Goal: Task Accomplishment & Management: Use online tool/utility

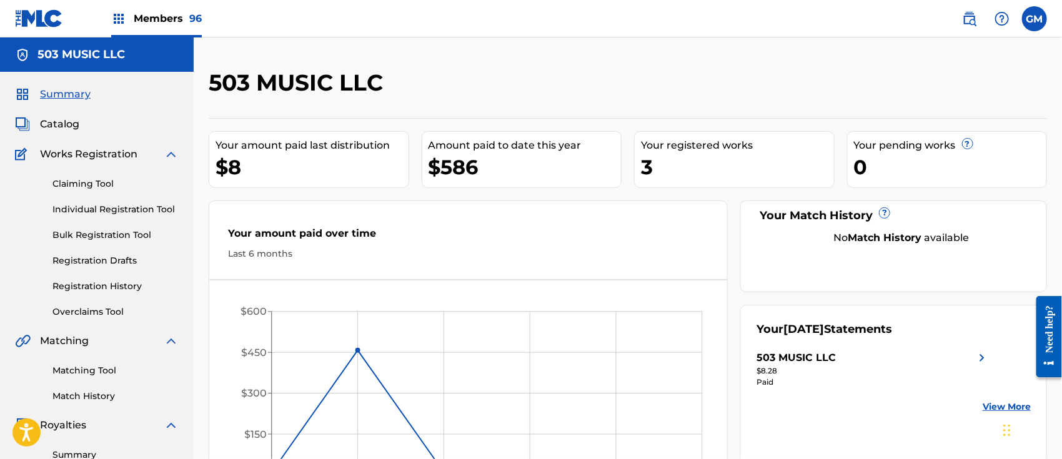
click at [968, 20] on img at bounding box center [969, 18] width 15 height 15
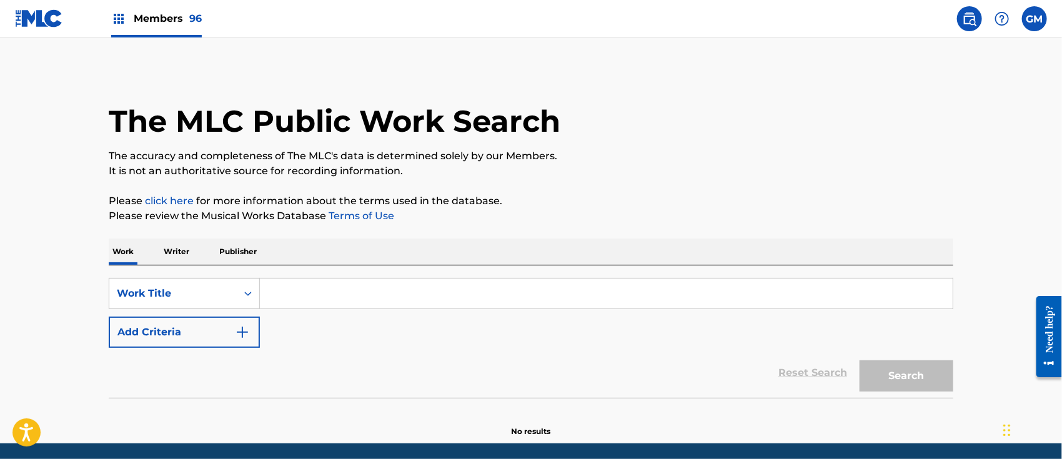
click at [390, 282] on input "Search Form" at bounding box center [606, 294] width 693 height 30
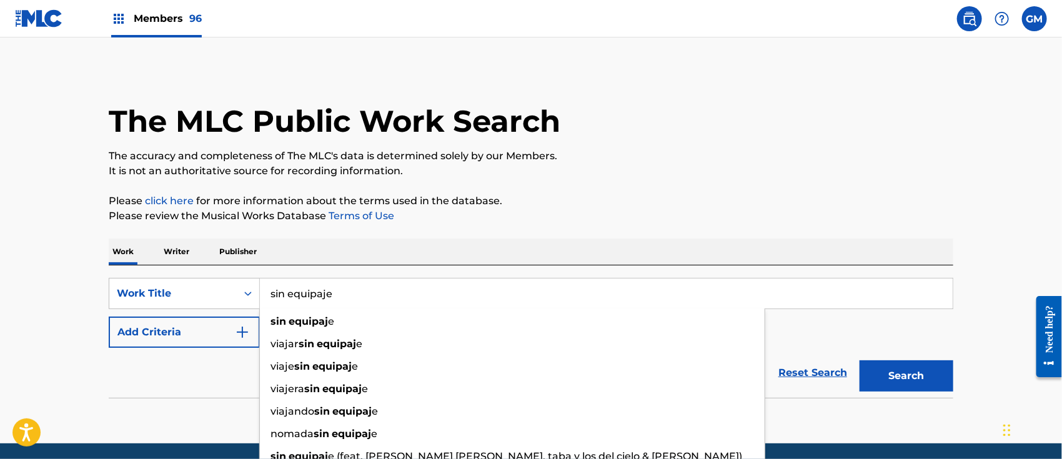
type input "sin equipaje"
click at [860, 361] on button "Search" at bounding box center [907, 376] width 94 height 31
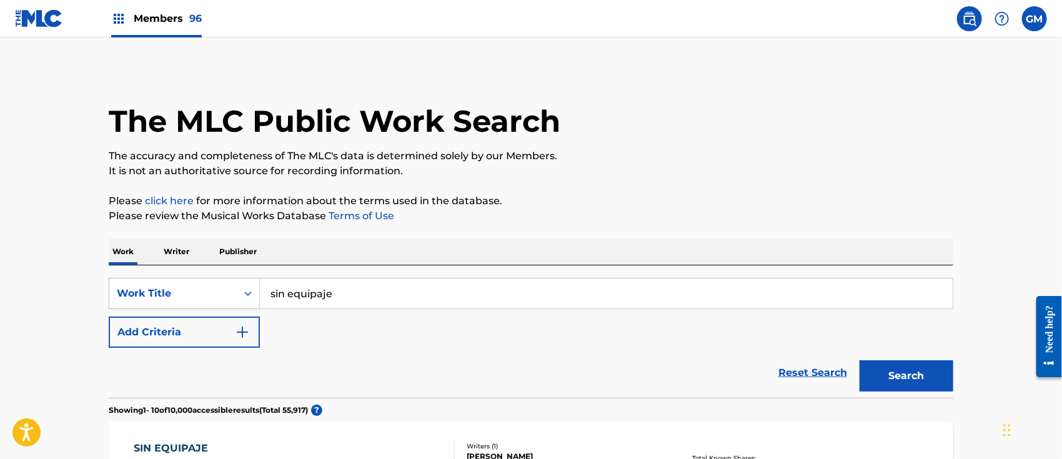
scroll to position [194, 0]
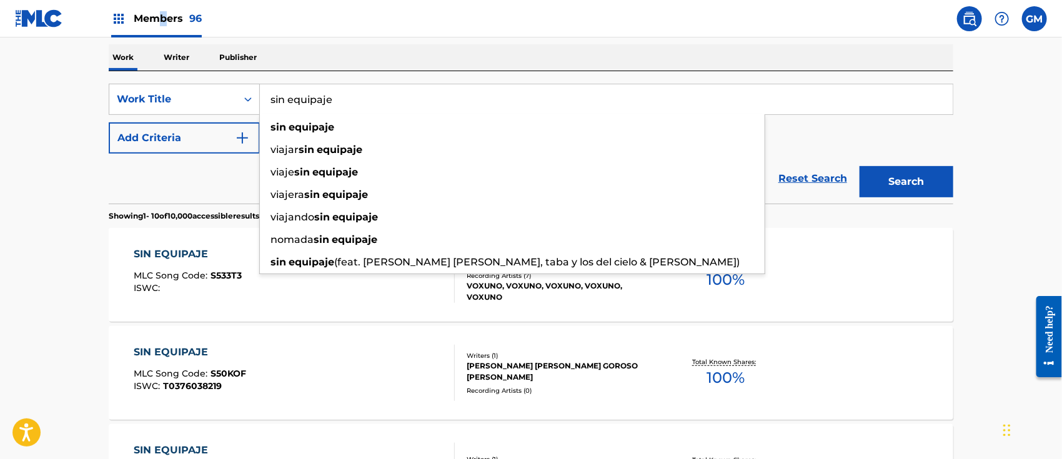
click at [164, 17] on span "Members 96" at bounding box center [168, 18] width 68 height 14
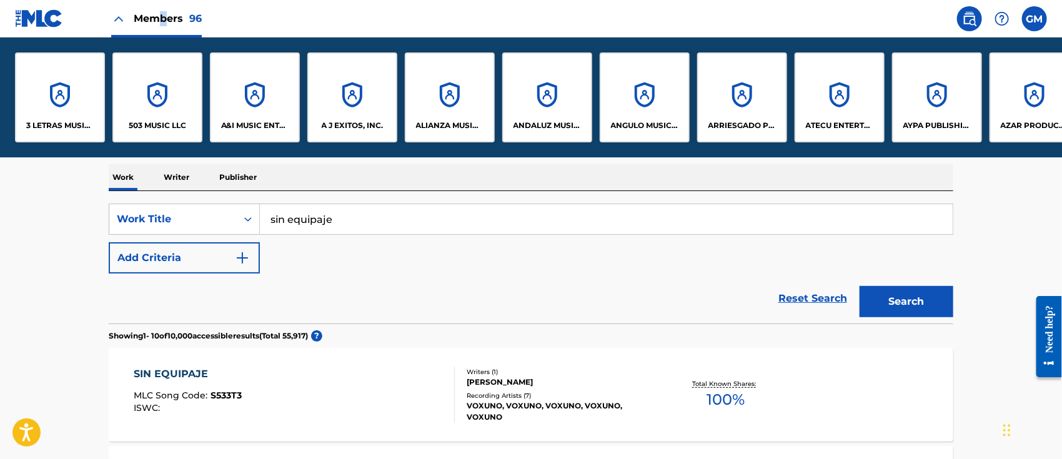
scroll to position [314, 0]
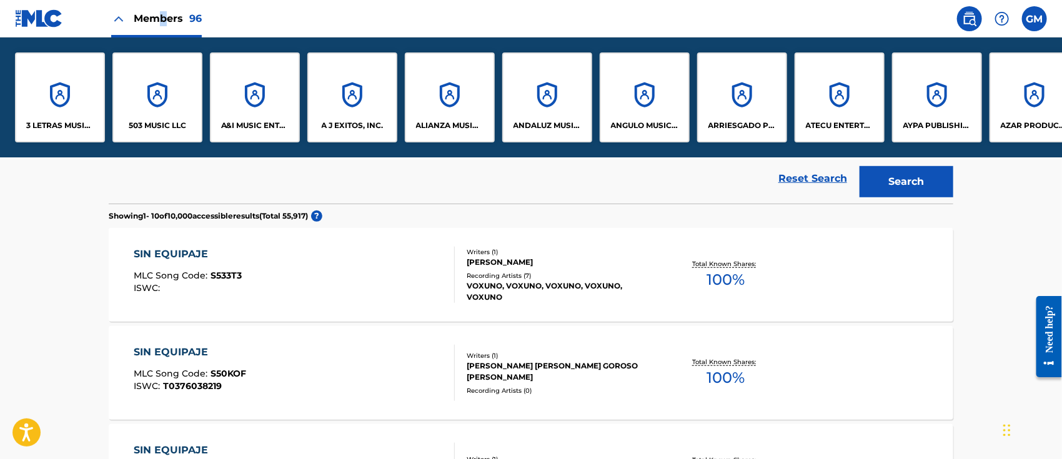
click at [251, 117] on div "A&I MUSIC ENTERTAINMENT, INC" at bounding box center [255, 97] width 90 height 90
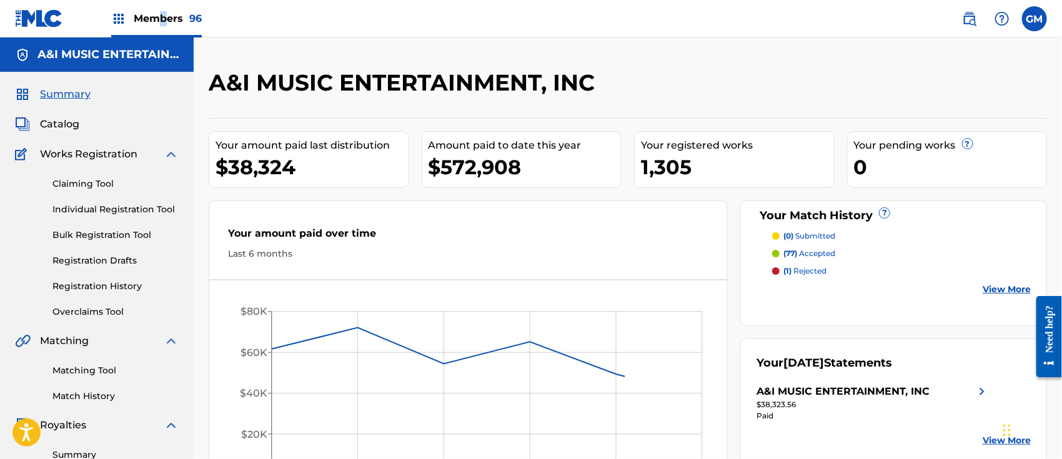
click at [71, 119] on span "Catalog" at bounding box center [59, 124] width 39 height 15
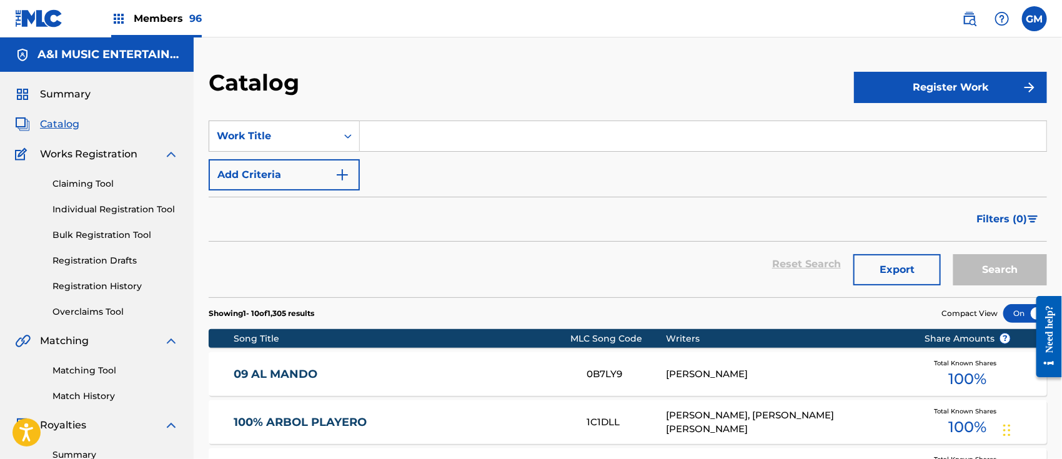
click at [466, 136] on input "Search Form" at bounding box center [703, 136] width 687 height 30
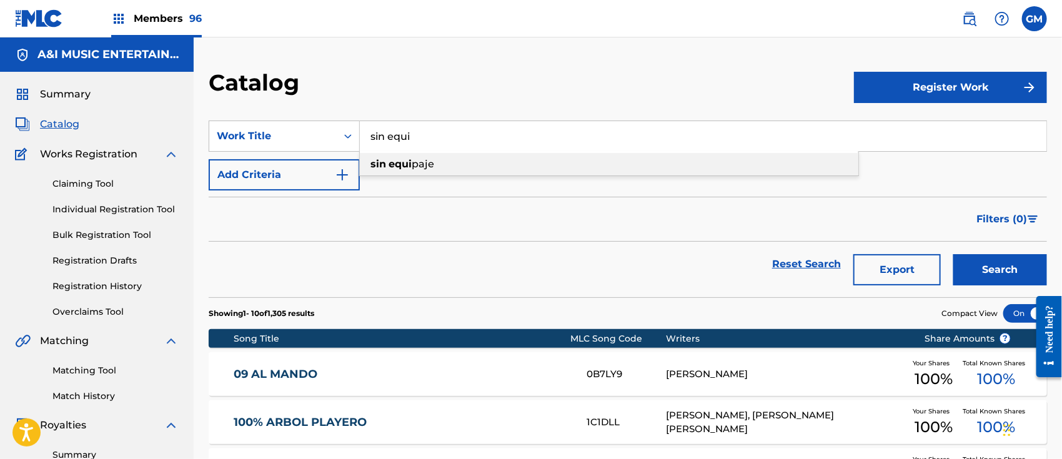
click at [426, 163] on span "paje" at bounding box center [423, 164] width 22 height 12
type input "sin equipaje"
click at [990, 274] on button "Search" at bounding box center [1001, 269] width 94 height 31
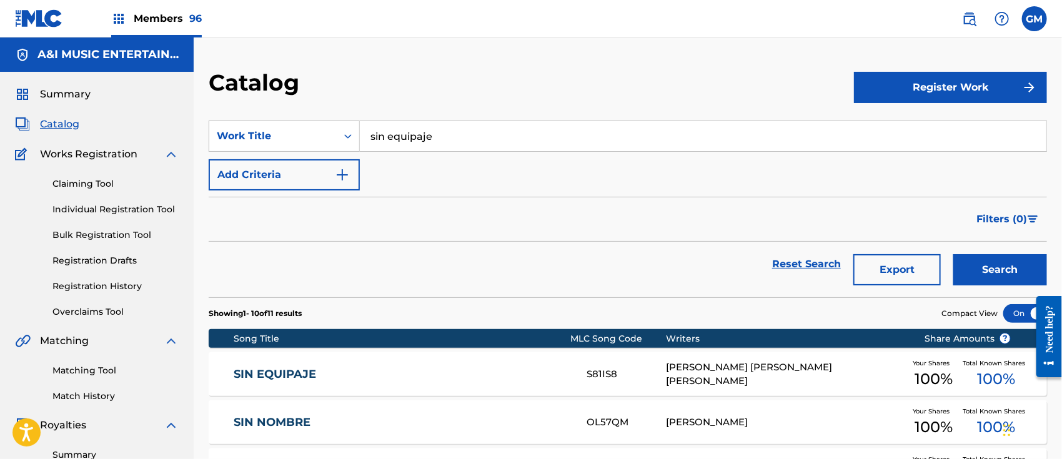
click at [420, 363] on div "SIN EQUIPAJE S81IS8 [PERSON_NAME] [PERSON_NAME] [PERSON_NAME] Your Shares 100 %…" at bounding box center [628, 374] width 839 height 44
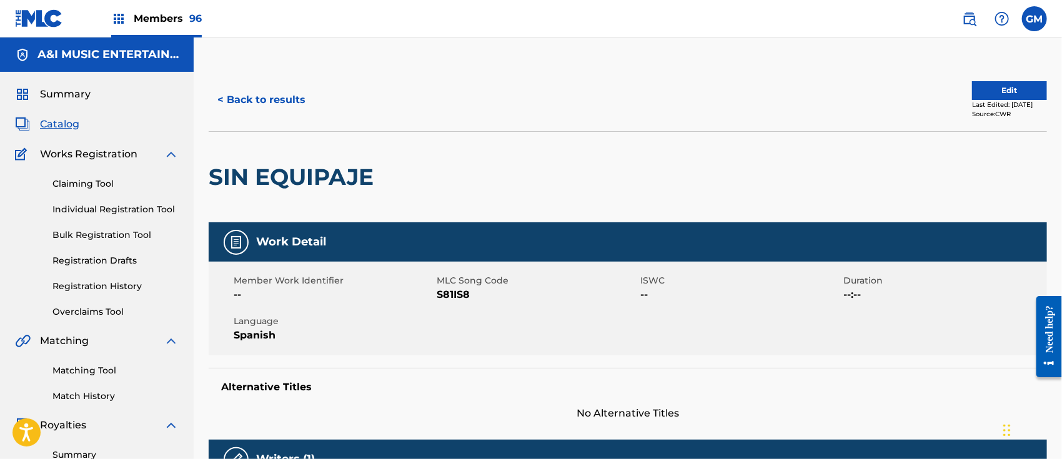
click at [113, 288] on link "Registration History" at bounding box center [115, 286] width 126 height 13
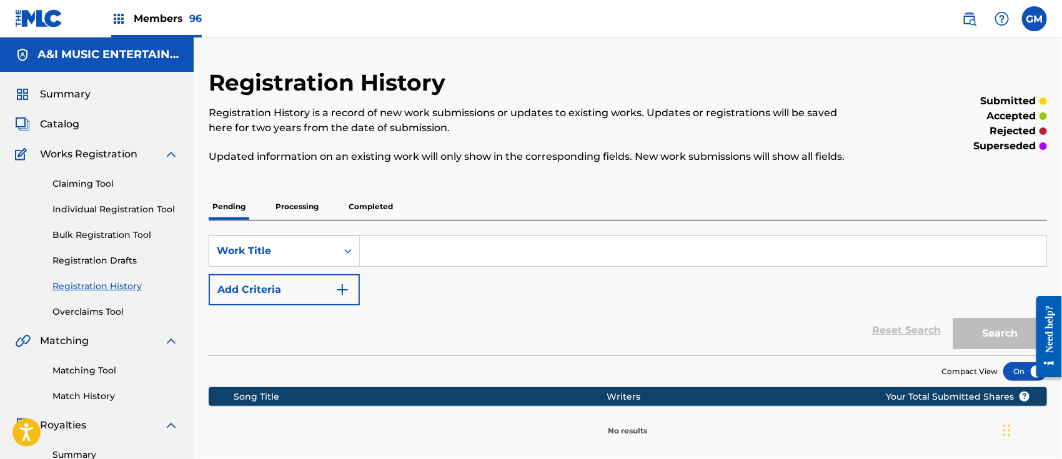
click at [301, 204] on p "Processing" at bounding box center [297, 207] width 51 height 26
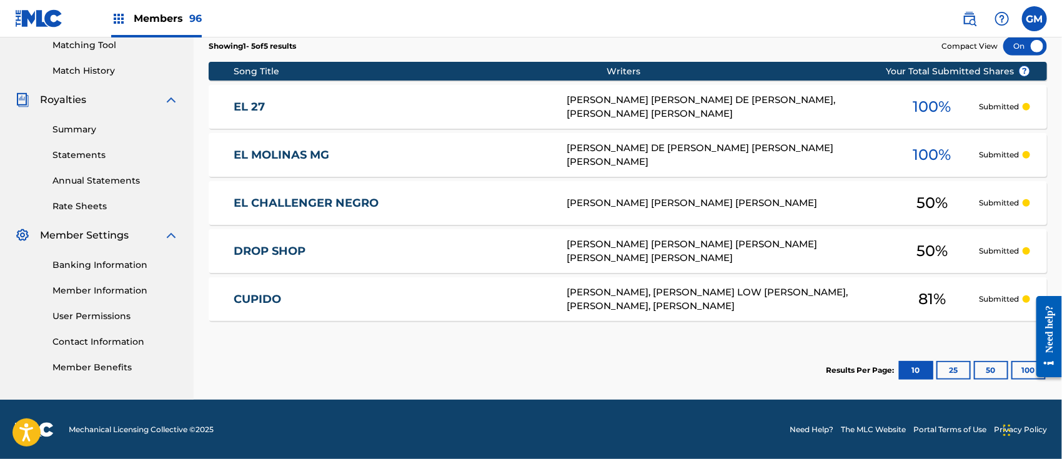
scroll to position [131, 0]
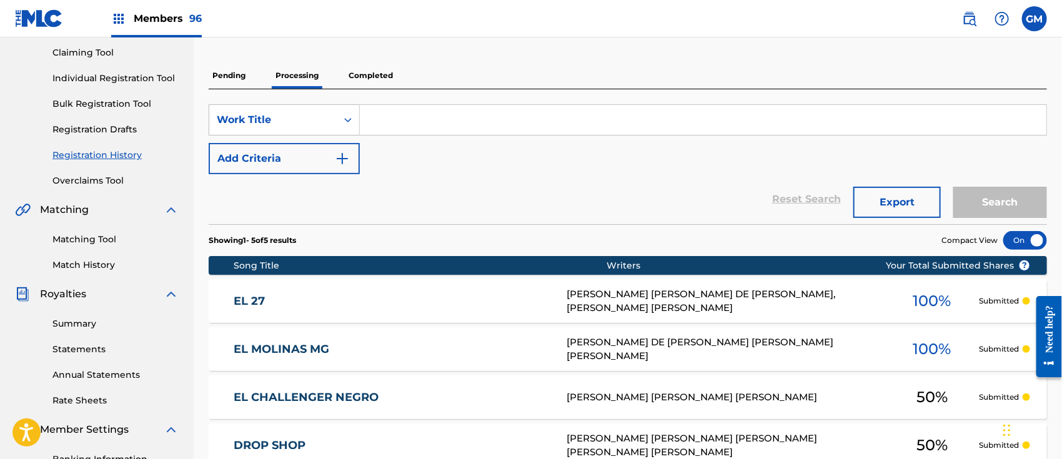
click at [364, 69] on p "Completed" at bounding box center [371, 75] width 52 height 26
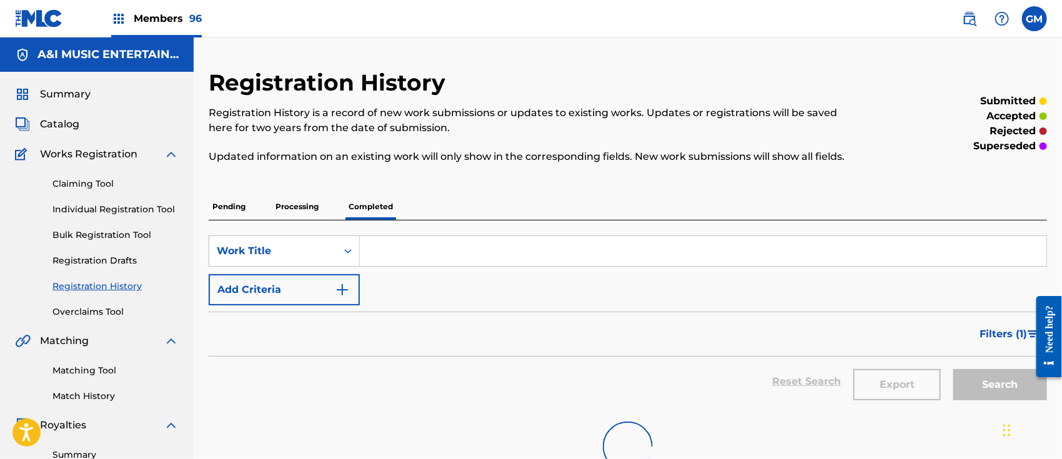
click at [434, 248] on input "Search Form" at bounding box center [703, 251] width 687 height 30
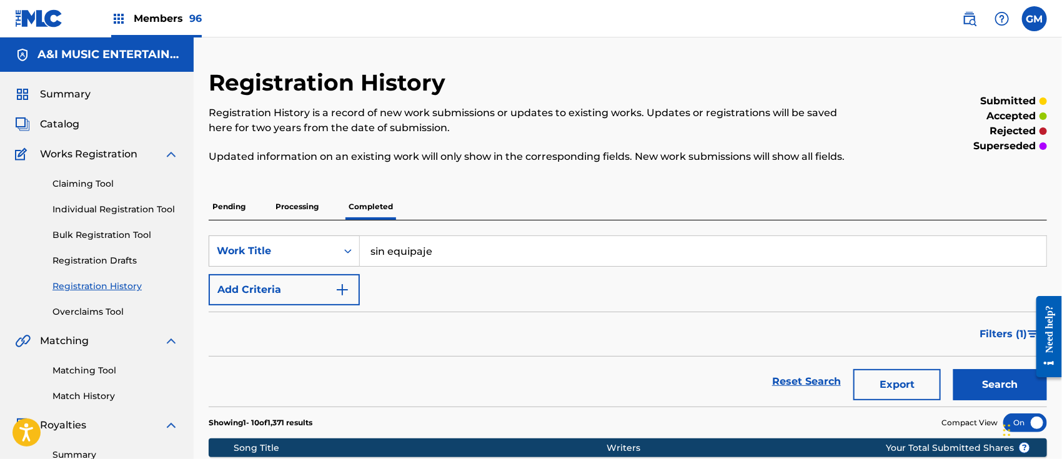
type input "sin equipaje"
click at [954, 369] on button "Search" at bounding box center [1001, 384] width 94 height 31
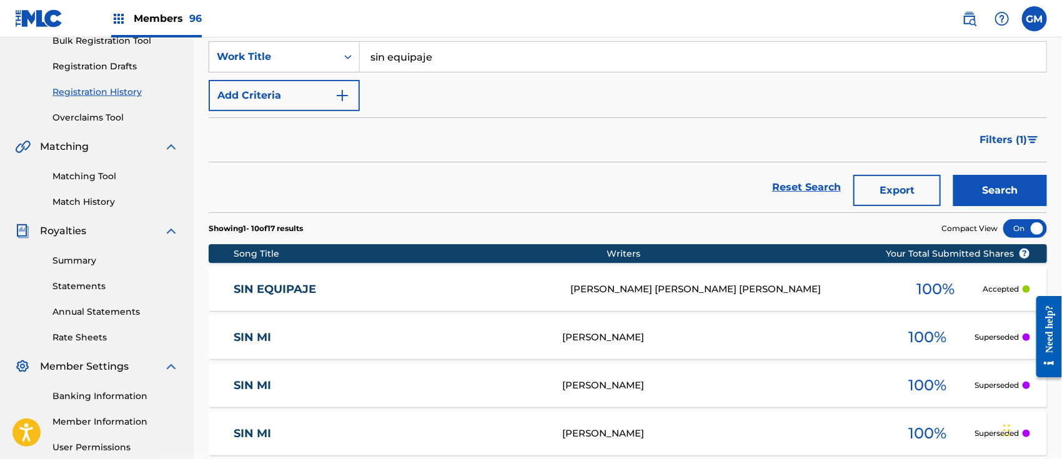
click at [376, 291] on link "SIN EQUIPAJE" at bounding box center [394, 289] width 320 height 14
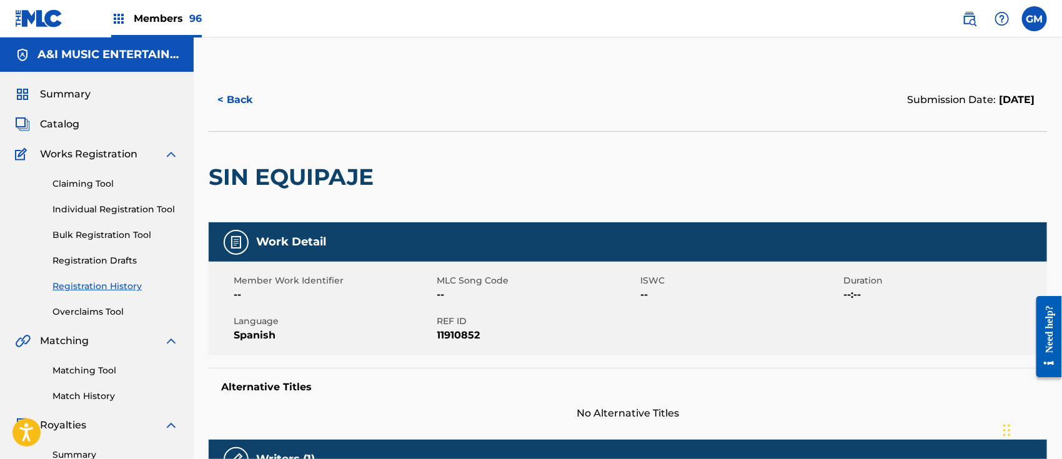
click at [70, 122] on span "Catalog" at bounding box center [59, 124] width 39 height 15
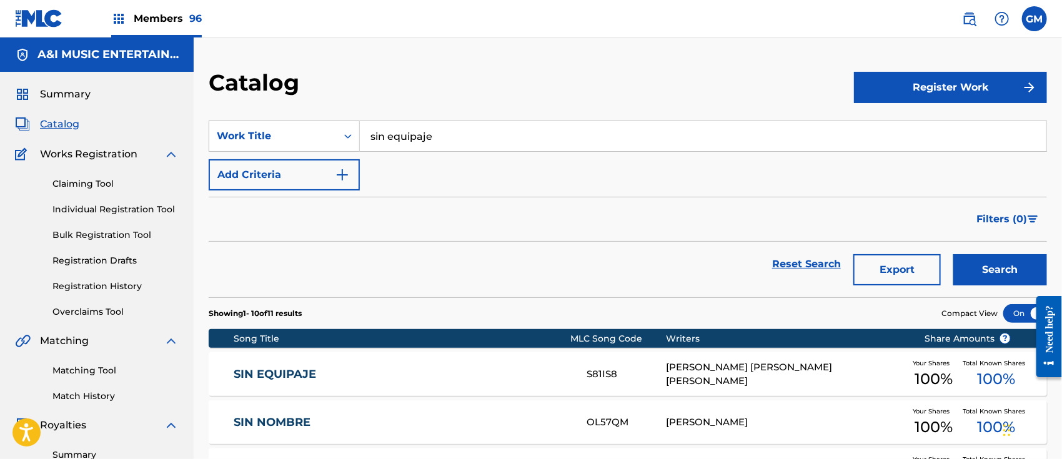
click at [315, 365] on div "SIN EQUIPAJE S81IS8 [PERSON_NAME] [PERSON_NAME] [PERSON_NAME] Your Shares 100 %…" at bounding box center [628, 374] width 839 height 44
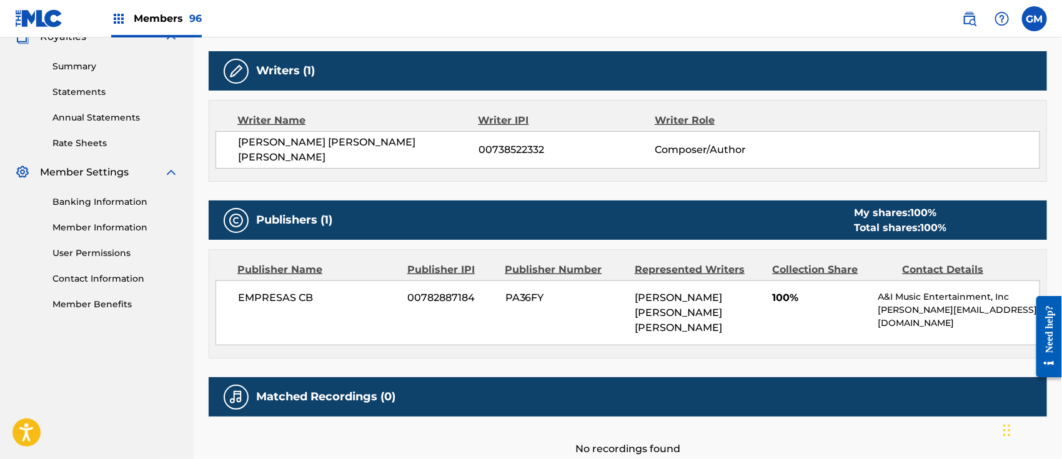
scroll to position [194, 0]
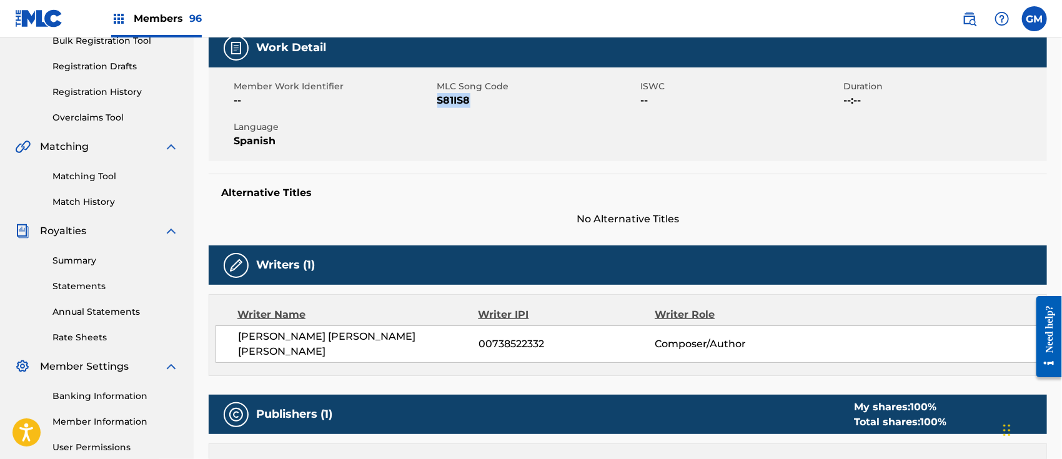
drag, startPoint x: 475, startPoint y: 100, endPoint x: 439, endPoint y: 105, distance: 36.0
click at [439, 105] on span "S81IS8" at bounding box center [537, 100] width 201 height 15
copy span "S81IS8"
click at [95, 175] on link "Matching Tool" at bounding box center [115, 176] width 126 height 13
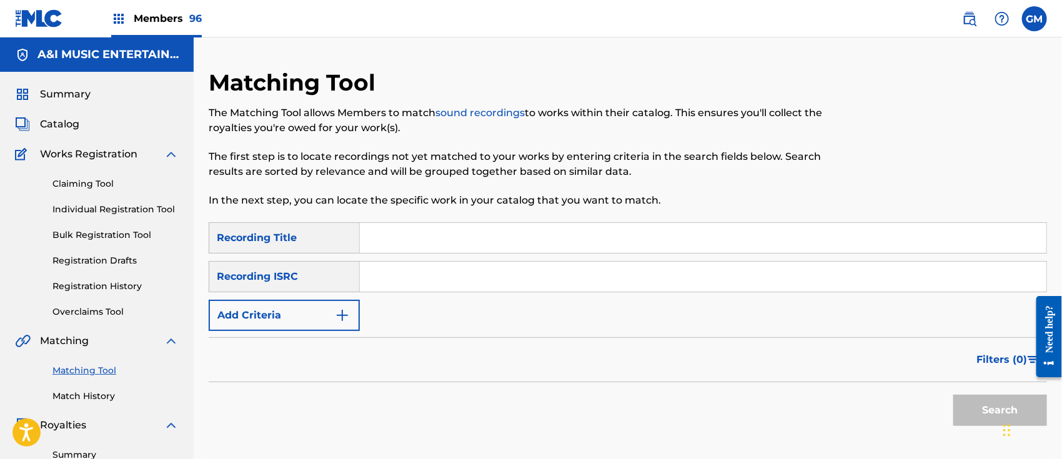
click at [466, 237] on input "Search Form" at bounding box center [703, 238] width 687 height 30
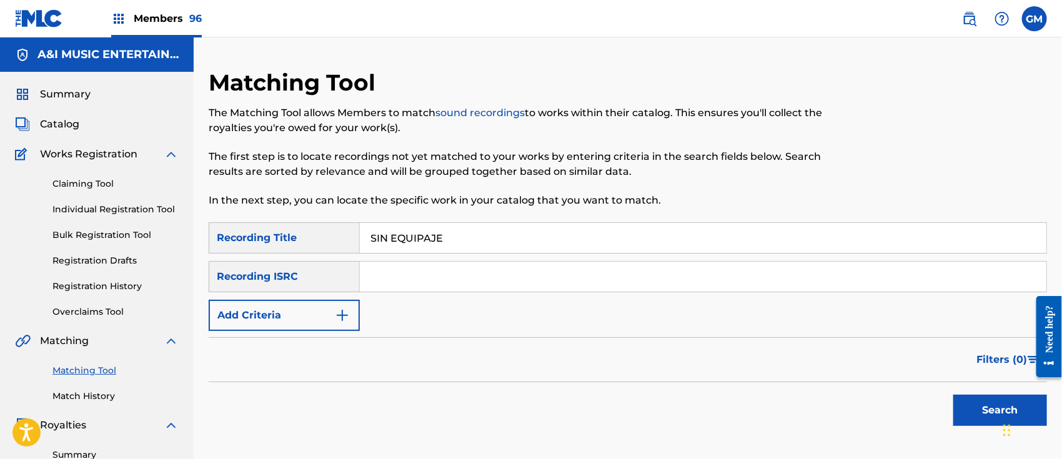
type input "SIN EQUIPAJE"
click at [346, 322] on img "Search Form" at bounding box center [342, 315] width 15 height 15
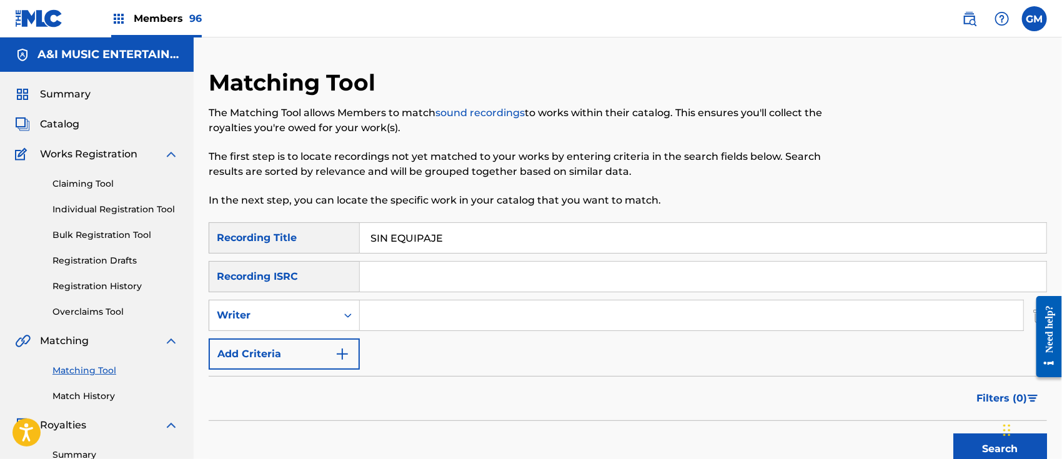
click at [389, 314] on input "Search Form" at bounding box center [692, 316] width 664 height 30
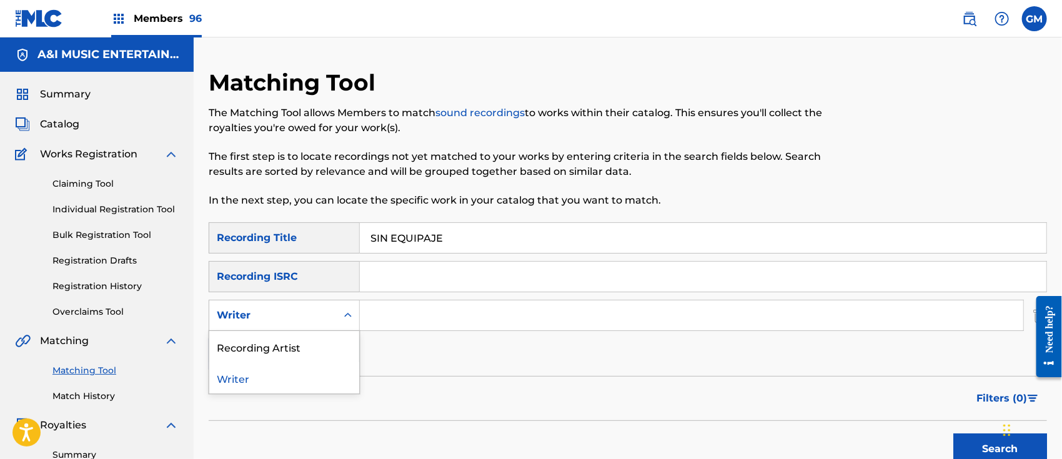
click at [353, 312] on icon "Search Form" at bounding box center [348, 315] width 12 height 12
click at [315, 338] on div "Recording Artist" at bounding box center [284, 346] width 150 height 31
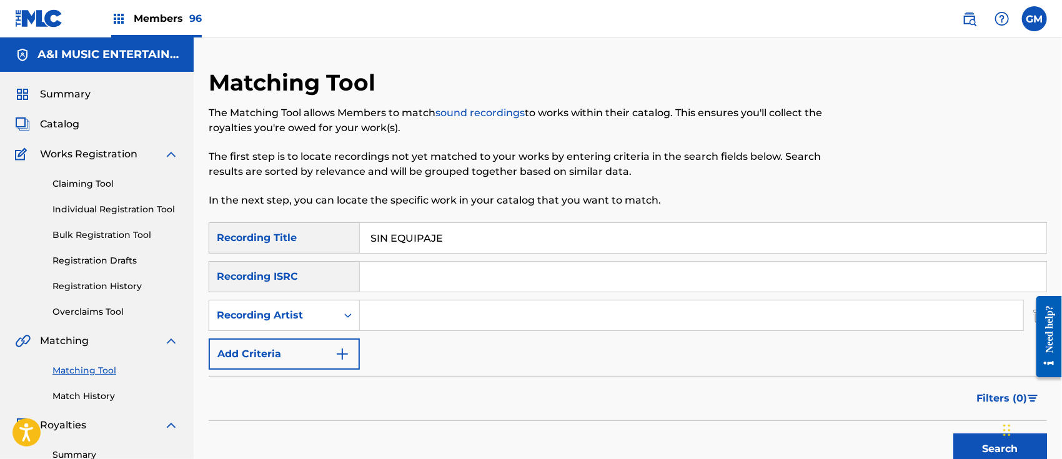
click at [404, 320] on input "Search Form" at bounding box center [692, 316] width 664 height 30
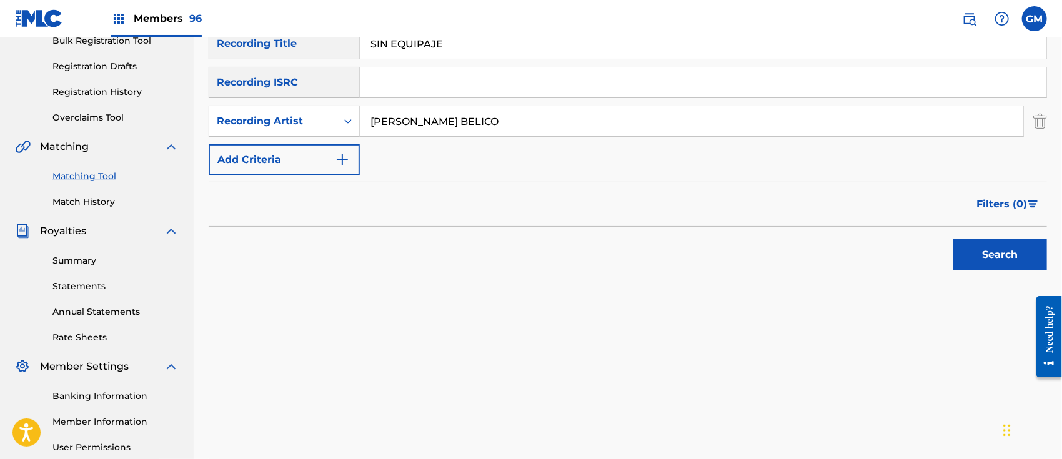
type input "[PERSON_NAME] BELICO"
click at [964, 249] on button "Search" at bounding box center [1001, 254] width 94 height 31
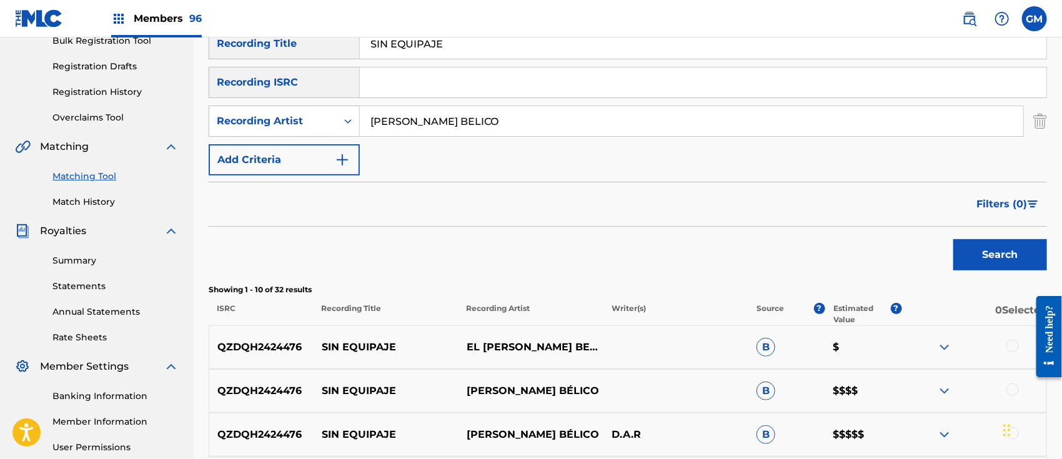
scroll to position [389, 0]
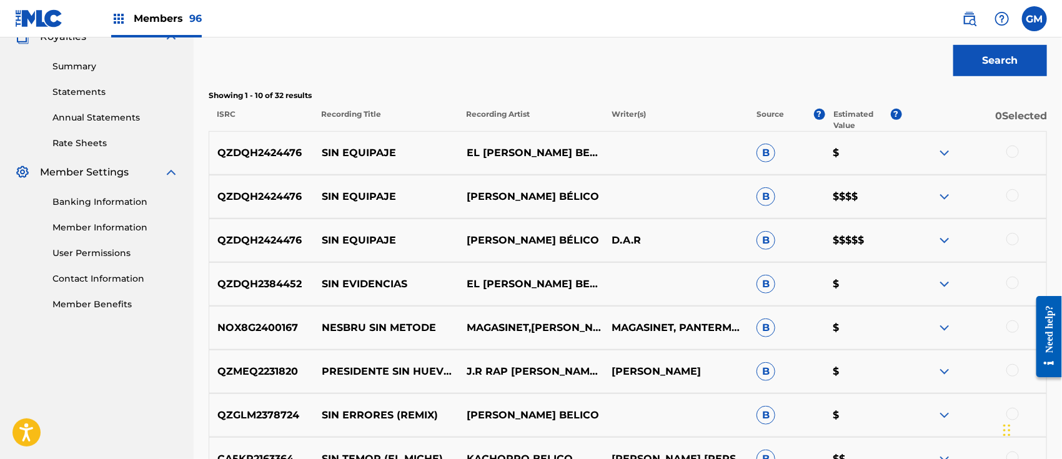
click at [1015, 237] on div at bounding box center [1013, 239] width 12 height 12
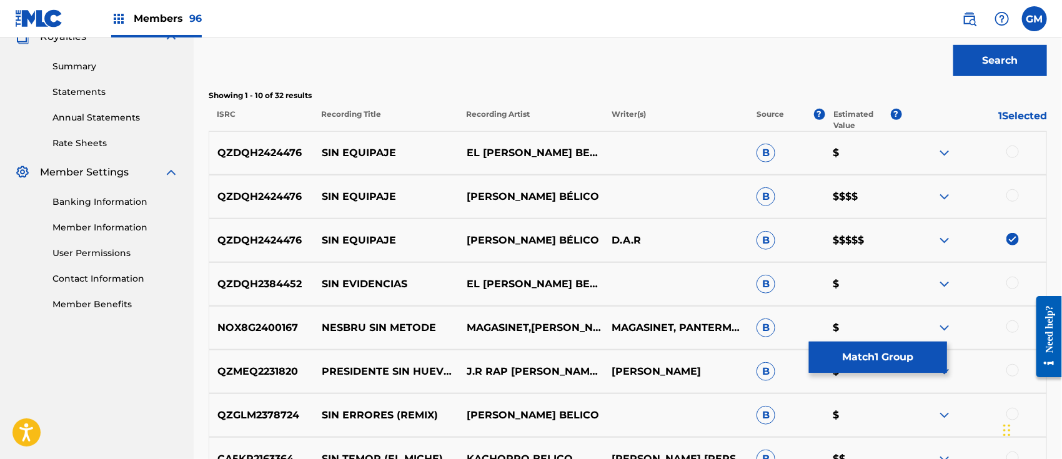
click at [1019, 196] on div at bounding box center [1013, 195] width 12 height 12
click at [1015, 152] on div at bounding box center [1013, 152] width 12 height 12
click at [884, 356] on button "Match 3 Groups" at bounding box center [878, 357] width 138 height 31
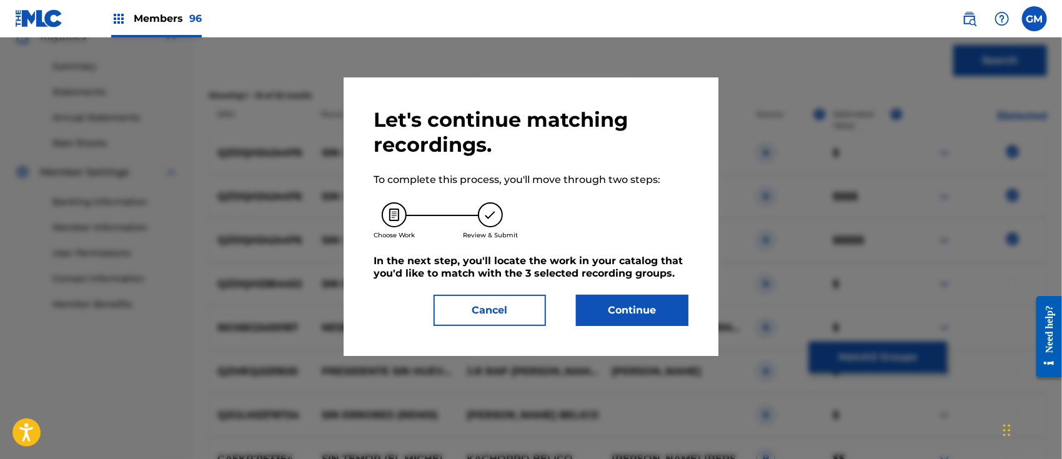
click at [655, 305] on button "Continue" at bounding box center [632, 310] width 112 height 31
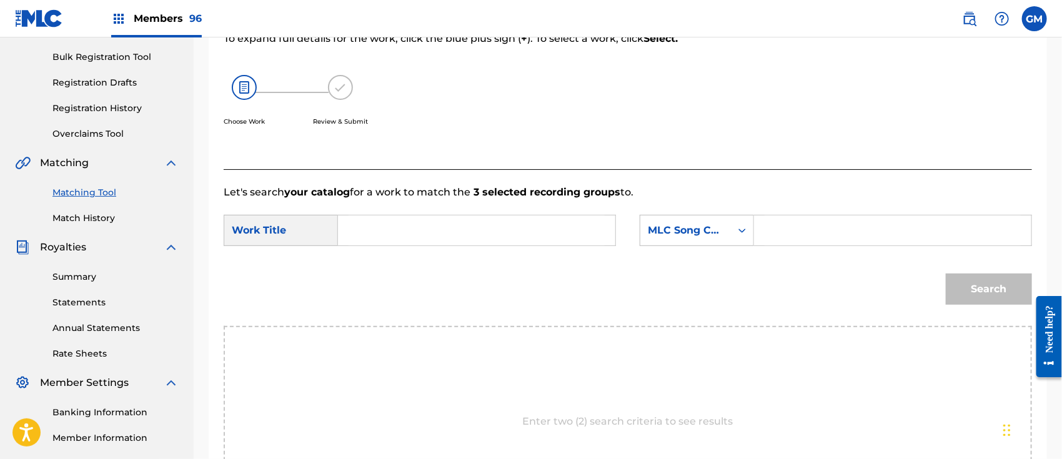
scroll to position [0, 0]
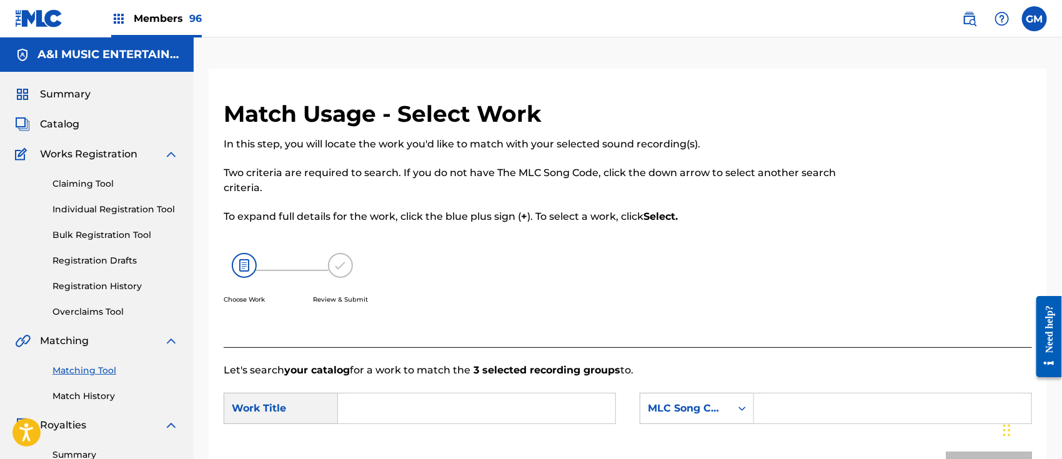
click at [392, 411] on input "Search Form" at bounding box center [477, 409] width 256 height 30
click at [389, 447] on strong "equipaje" at bounding box center [382, 452] width 46 height 12
type input "sin equipaje"
click at [807, 411] on input "Search Form" at bounding box center [893, 409] width 256 height 30
paste input "S81IS8"
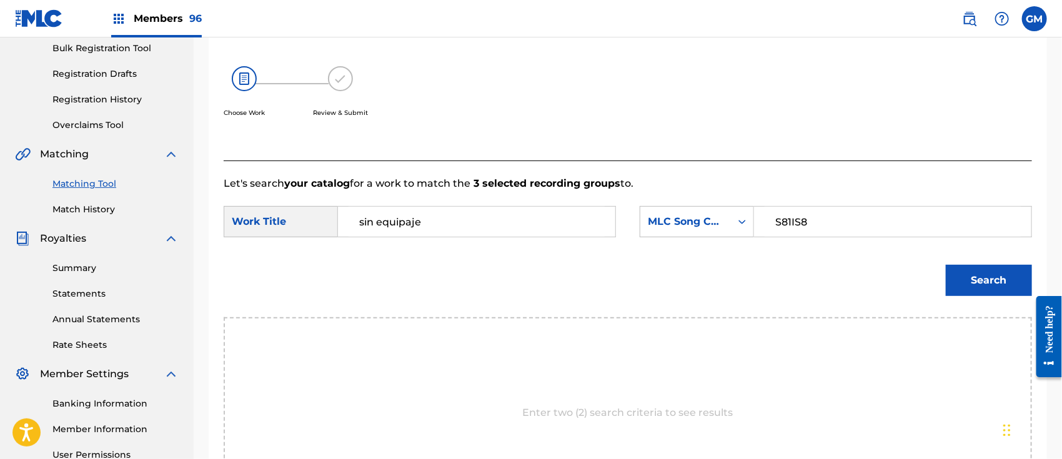
scroll to position [194, 0]
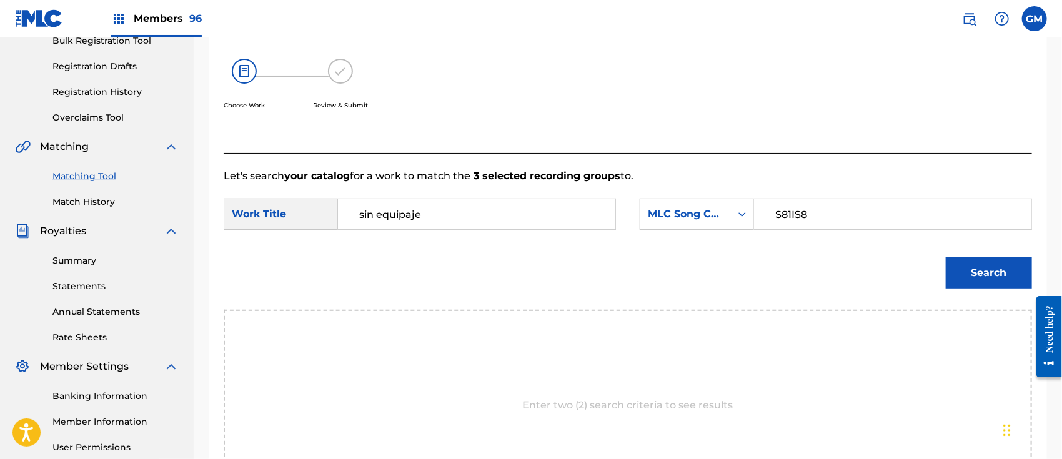
type input "S81IS8"
click at [972, 266] on button "Search" at bounding box center [989, 272] width 86 height 31
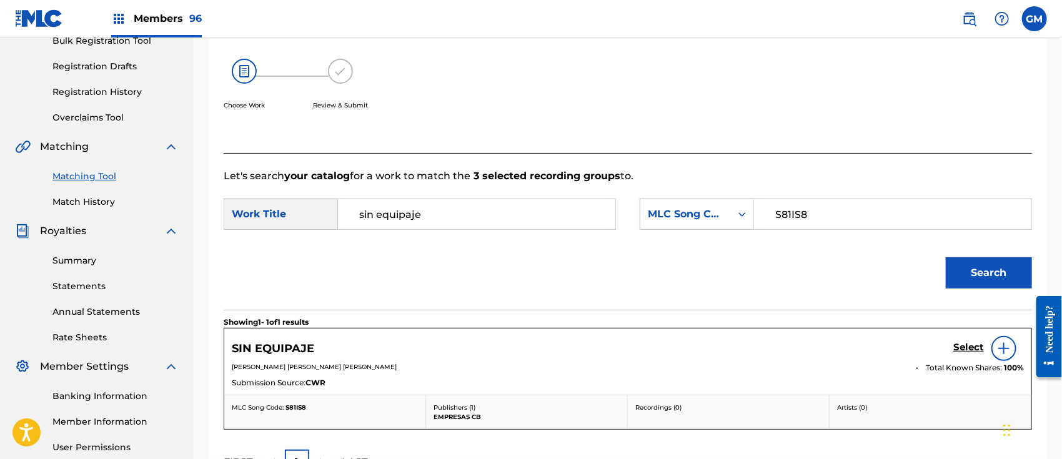
click at [969, 343] on h5 "Select" at bounding box center [969, 348] width 31 height 12
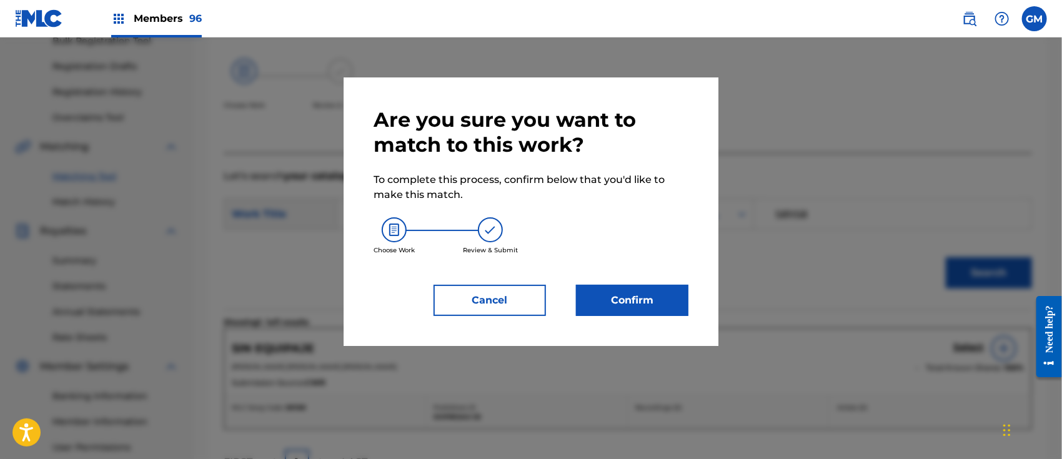
click at [631, 296] on button "Confirm" at bounding box center [632, 300] width 112 height 31
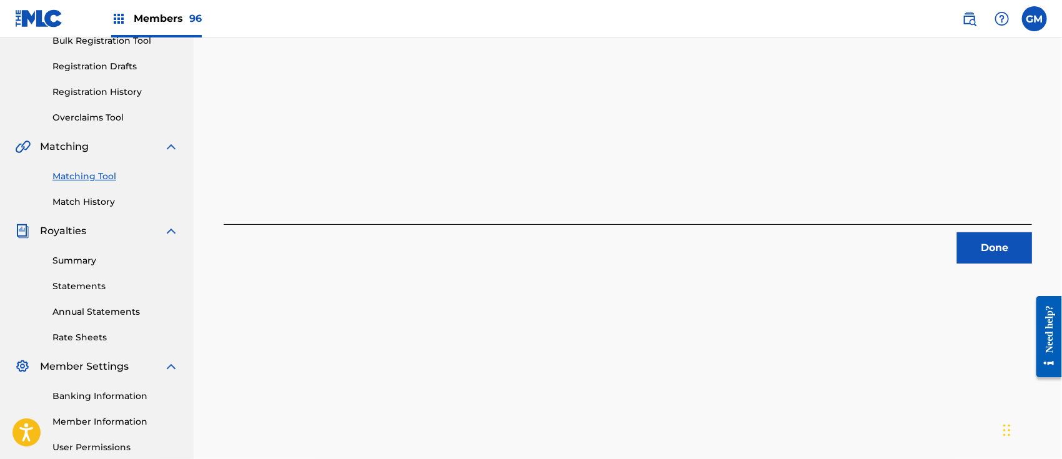
click at [992, 247] on button "Done" at bounding box center [994, 247] width 75 height 31
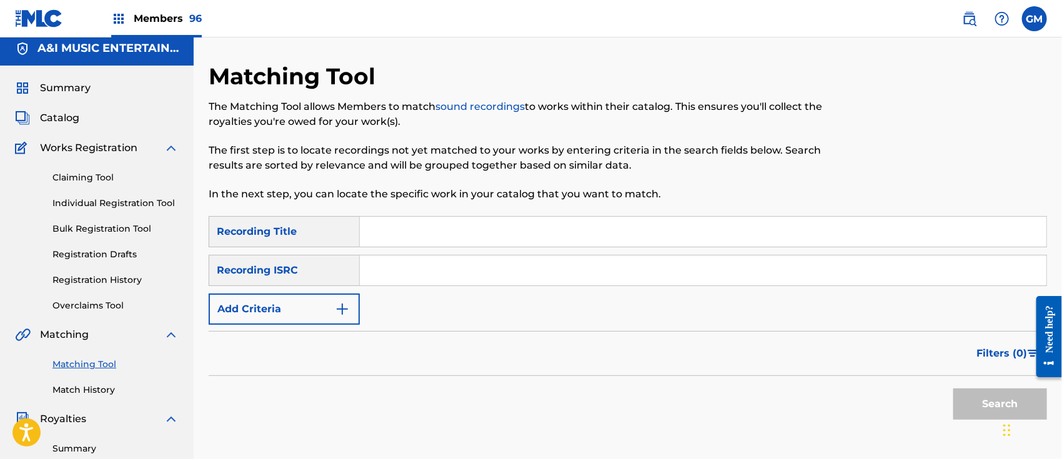
scroll to position [0, 0]
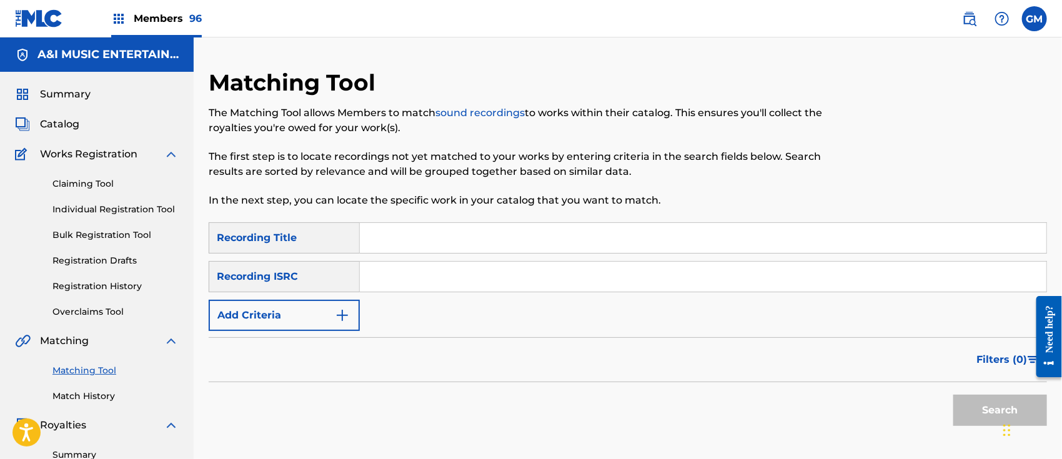
click at [71, 92] on span "Summary" at bounding box center [65, 94] width 51 height 15
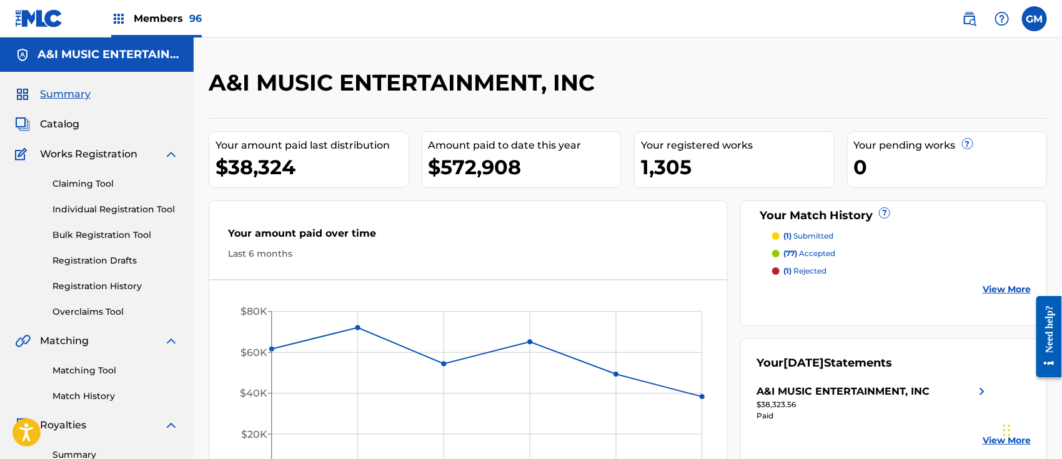
click at [71, 92] on span "Summary" at bounding box center [65, 94] width 51 height 15
click at [63, 92] on span "Summary" at bounding box center [65, 94] width 51 height 15
click at [818, 254] on p "(77) accepted" at bounding box center [810, 253] width 52 height 11
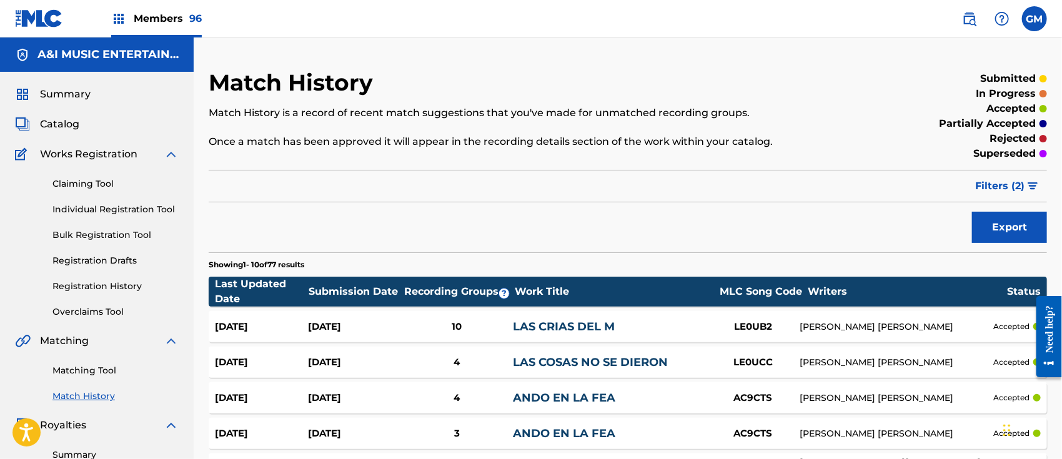
click at [1002, 186] on span "Filters ( 2 )" at bounding box center [1000, 186] width 49 height 15
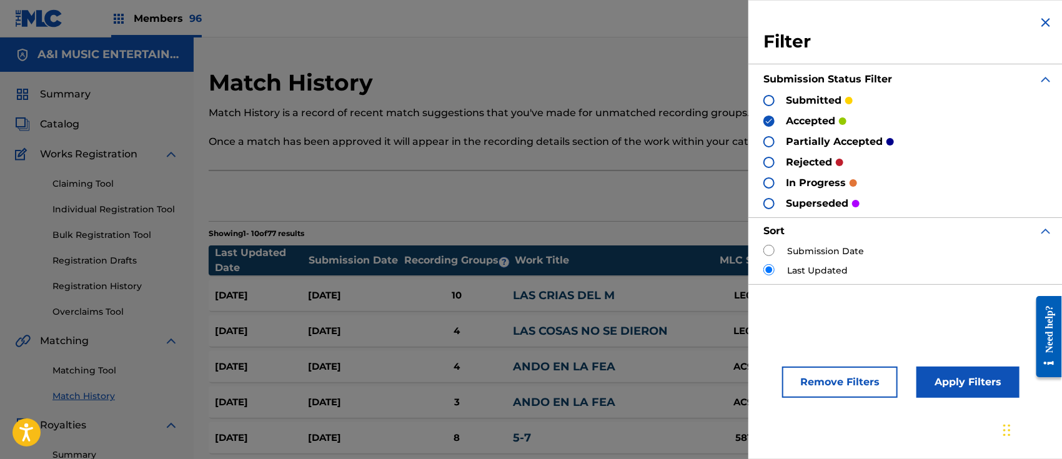
click at [768, 100] on div at bounding box center [769, 100] width 11 height 11
click at [768, 139] on div at bounding box center [769, 141] width 11 height 11
click at [769, 160] on div at bounding box center [769, 162] width 11 height 11
click at [966, 385] on button "Apply Filters" at bounding box center [968, 382] width 103 height 31
